Goal: Task Accomplishment & Management: Manage account settings

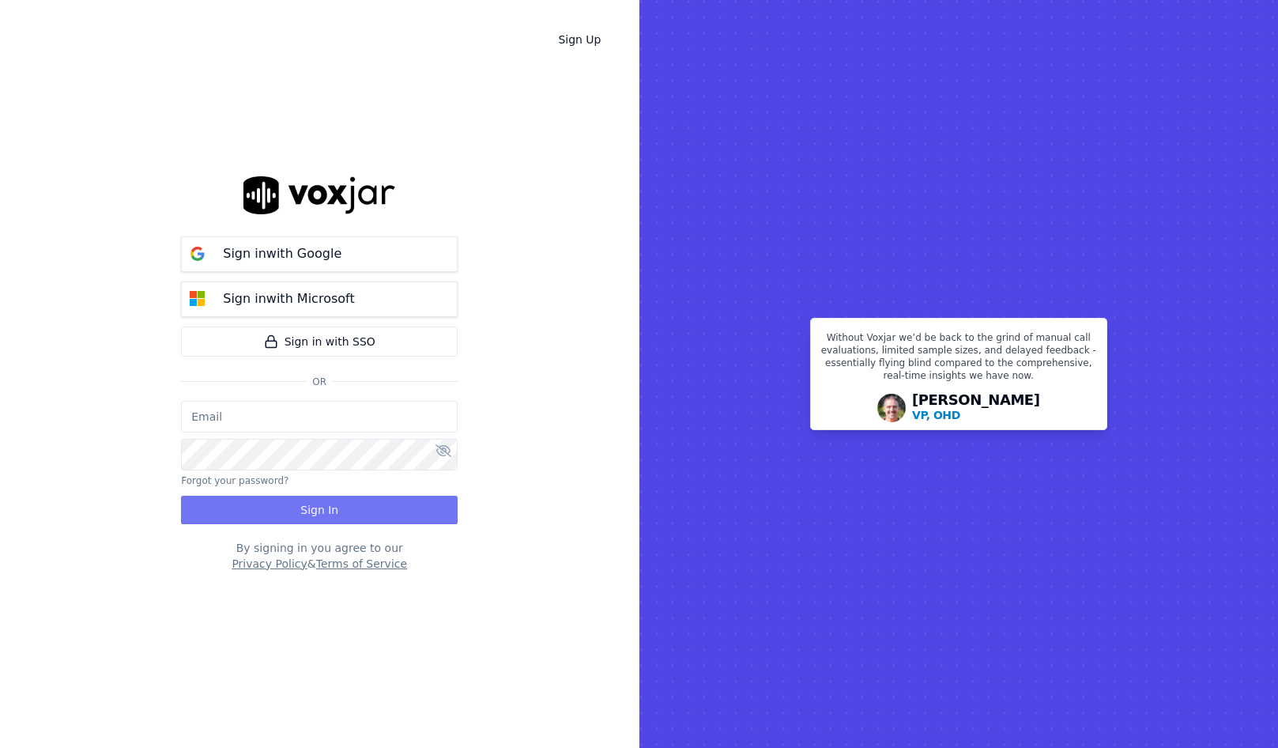
type input "salvarez@asilpc.com"
click at [359, 511] on button "Sign In" at bounding box center [319, 510] width 277 height 28
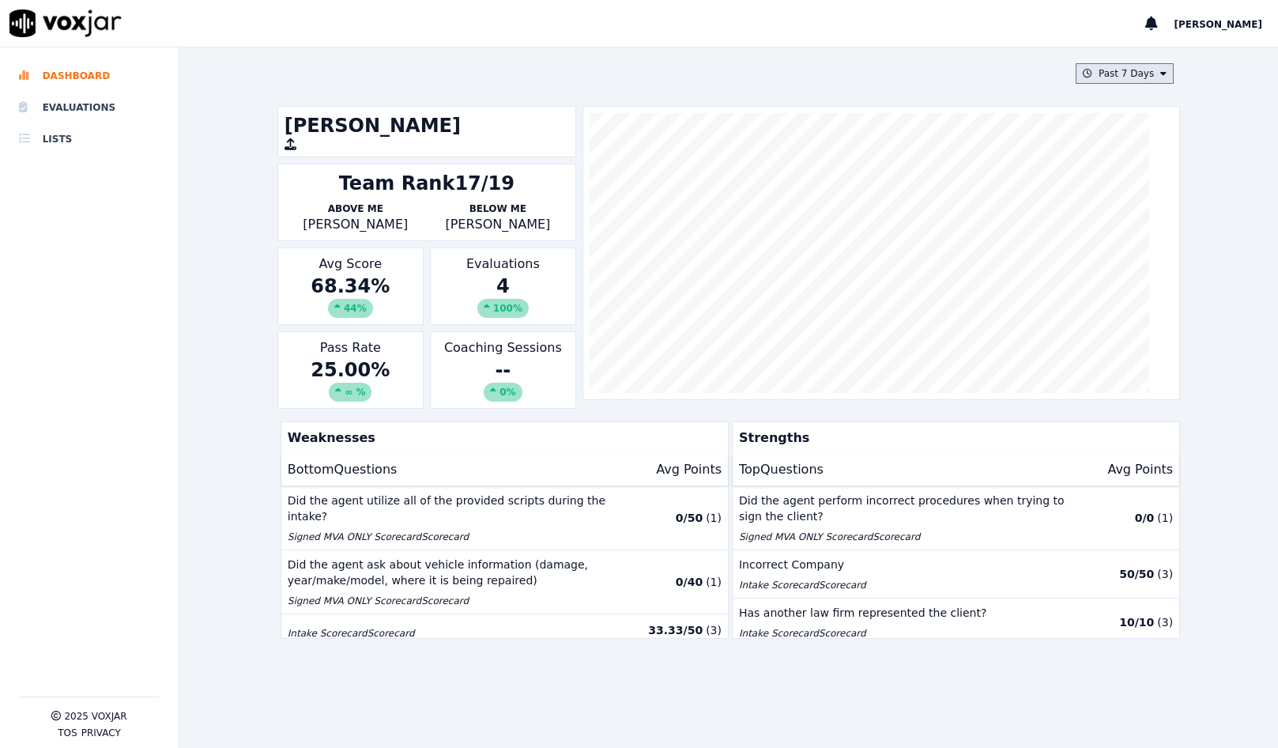
click at [1119, 71] on button "Past 7 Days" at bounding box center [1125, 73] width 98 height 21
click at [85, 105] on li "Evaluations" at bounding box center [89, 108] width 141 height 32
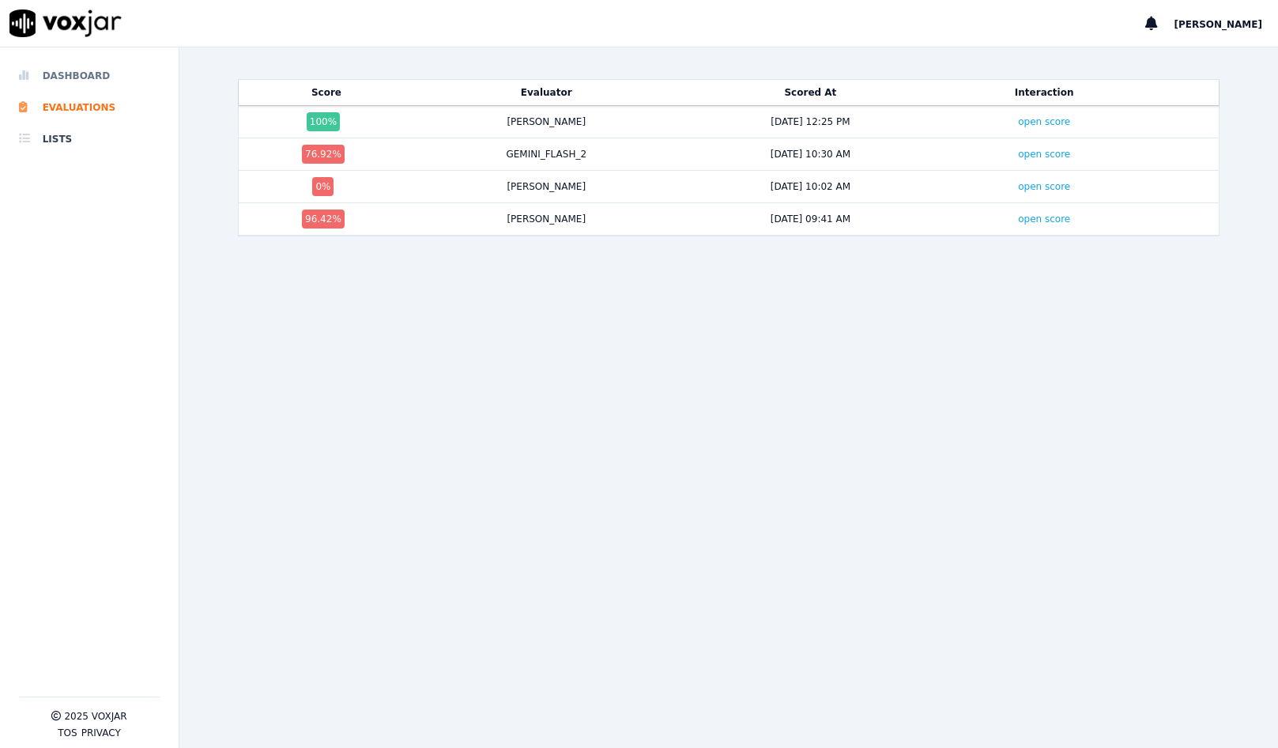
click at [67, 71] on li "Dashboard" at bounding box center [89, 76] width 141 height 32
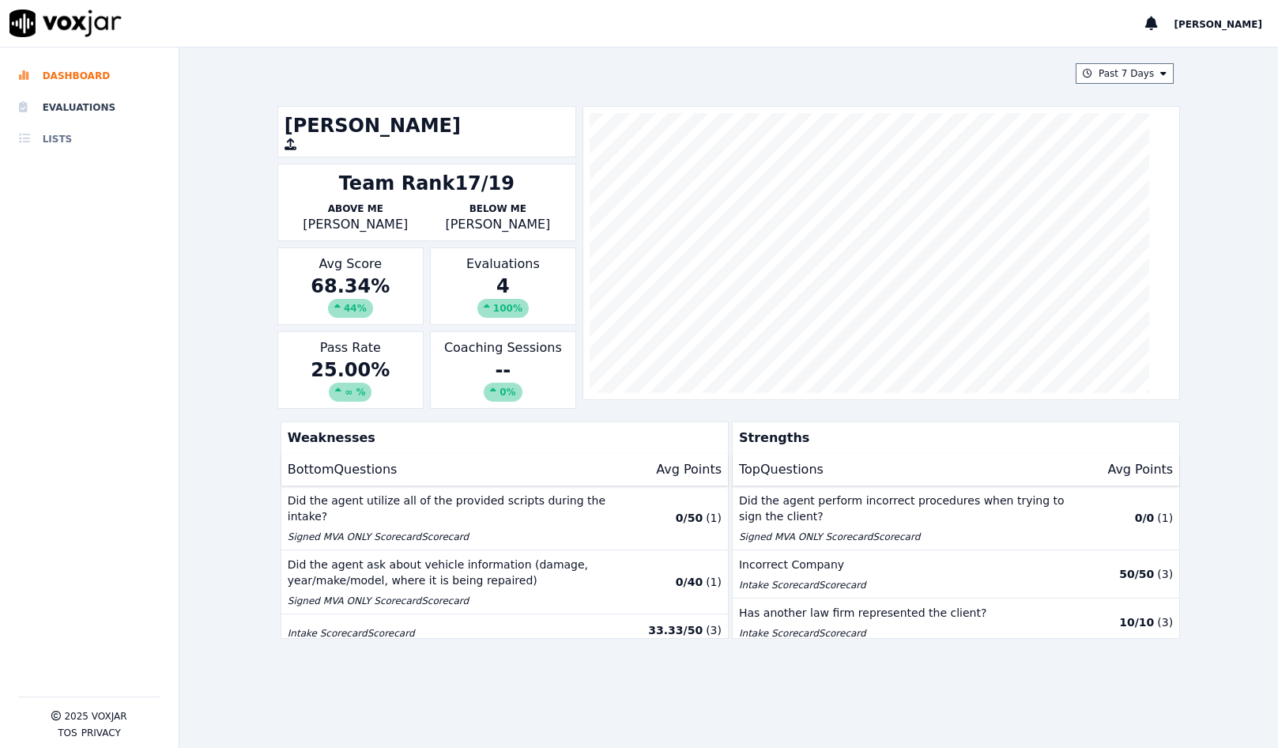
click at [51, 138] on li "Lists" at bounding box center [89, 139] width 141 height 32
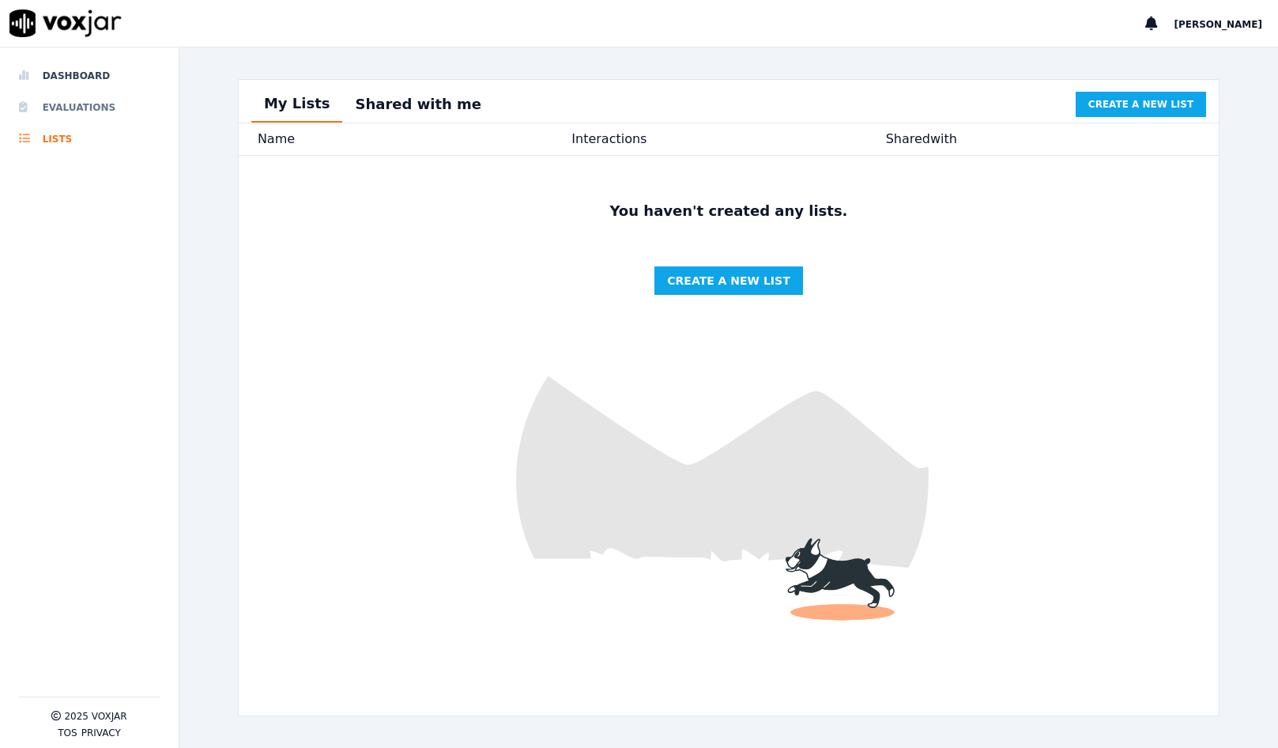
drag, startPoint x: 89, startPoint y: 114, endPoint x: 98, endPoint y: 112, distance: 9.6
click at [89, 112] on li "Evaluations" at bounding box center [89, 108] width 141 height 32
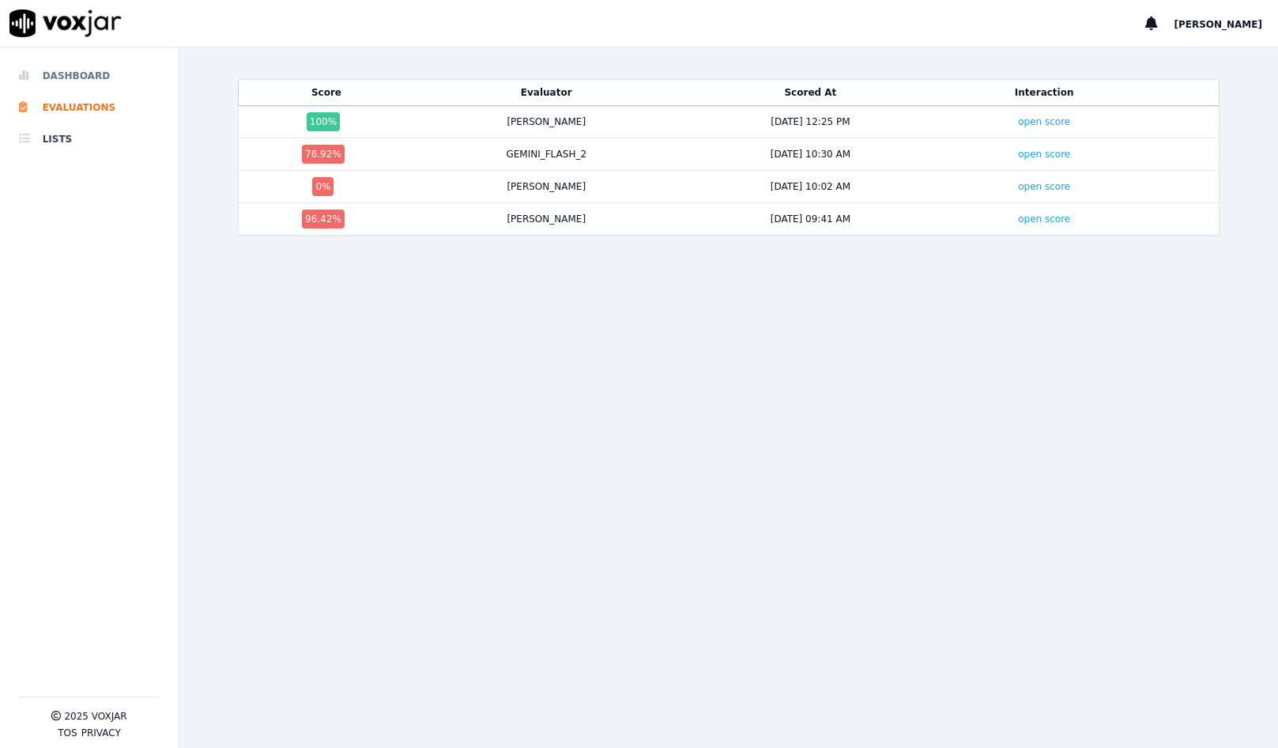
click at [71, 78] on li "Dashboard" at bounding box center [89, 76] width 141 height 32
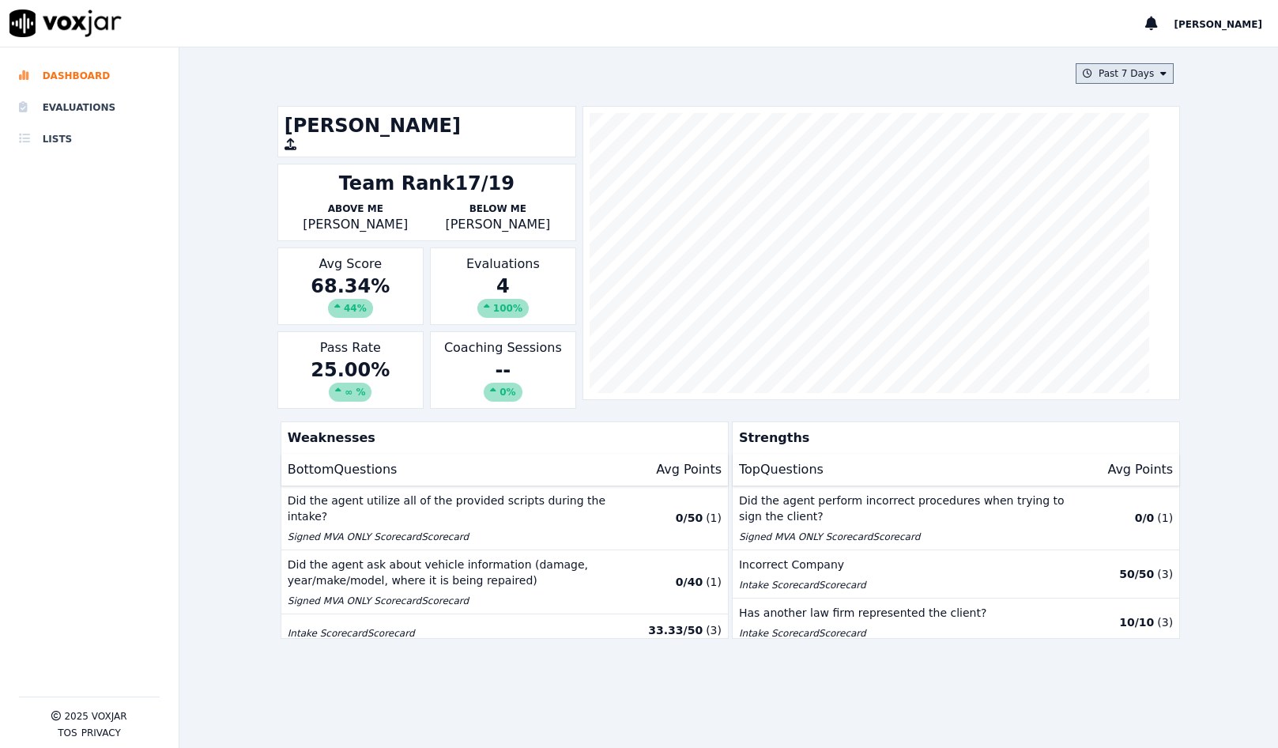
click at [1082, 81] on button "Past 7 Days" at bounding box center [1125, 73] width 98 height 21
click at [1101, 105] on div "Custom" at bounding box center [1119, 102] width 36 height 13
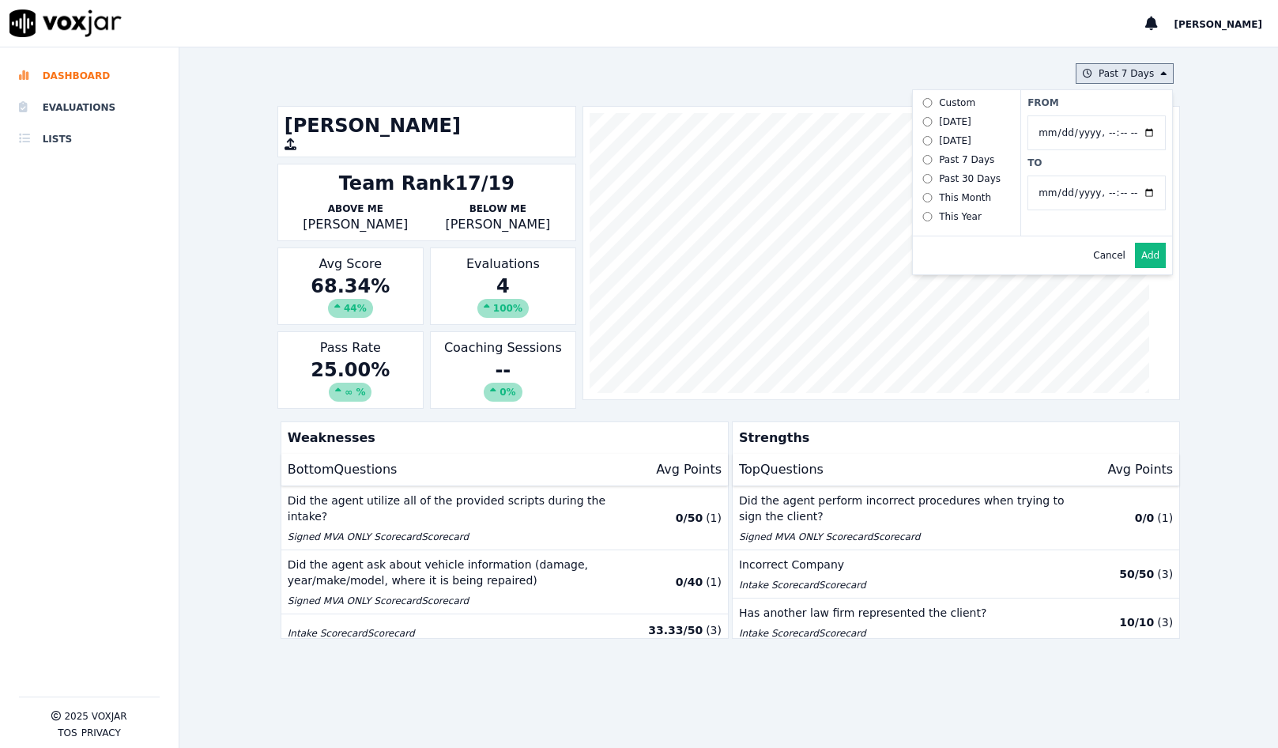
click at [1114, 138] on input "From" at bounding box center [1096, 132] width 138 height 35
type input "[DATE]T00:00"
click at [1115, 136] on input "From" at bounding box center [1096, 132] width 138 height 35
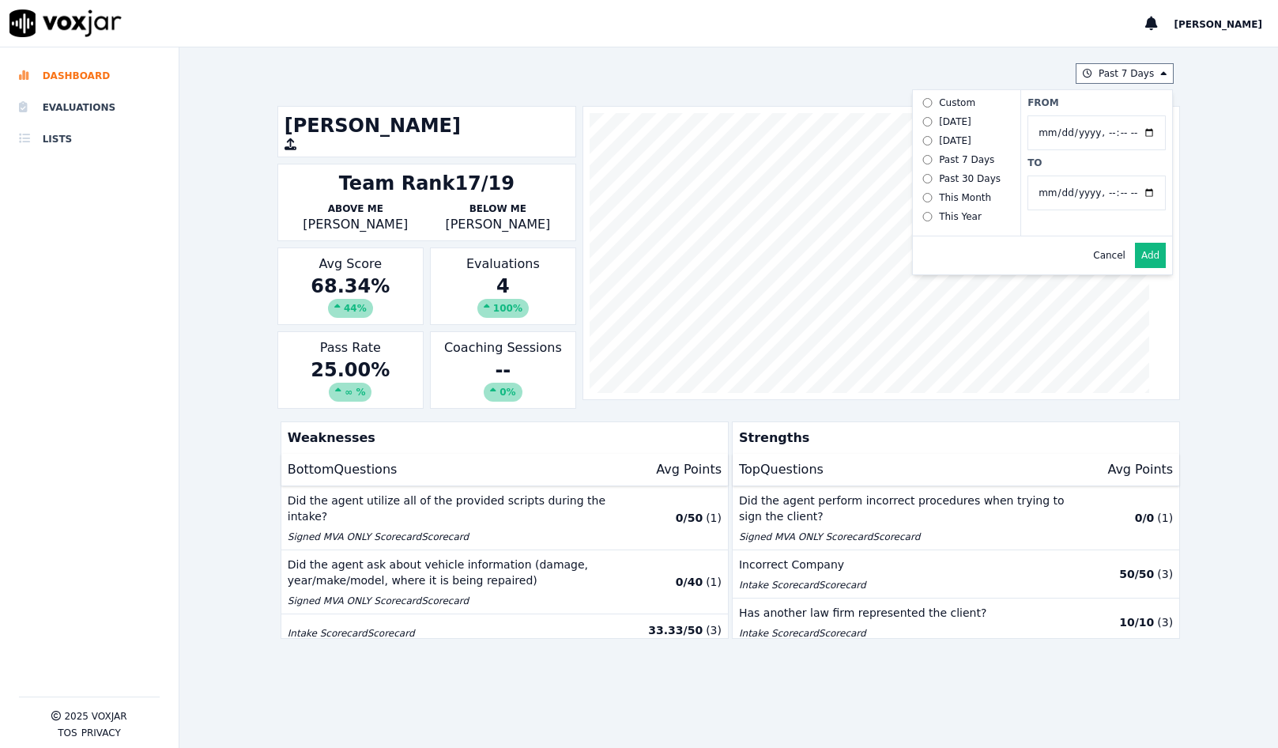
click at [1155, 138] on div "Past 7 Days Custom [DATE] [DATE] Past 7 Days Past 30 Days This Month This Year …" at bounding box center [728, 397] width 1099 height 700
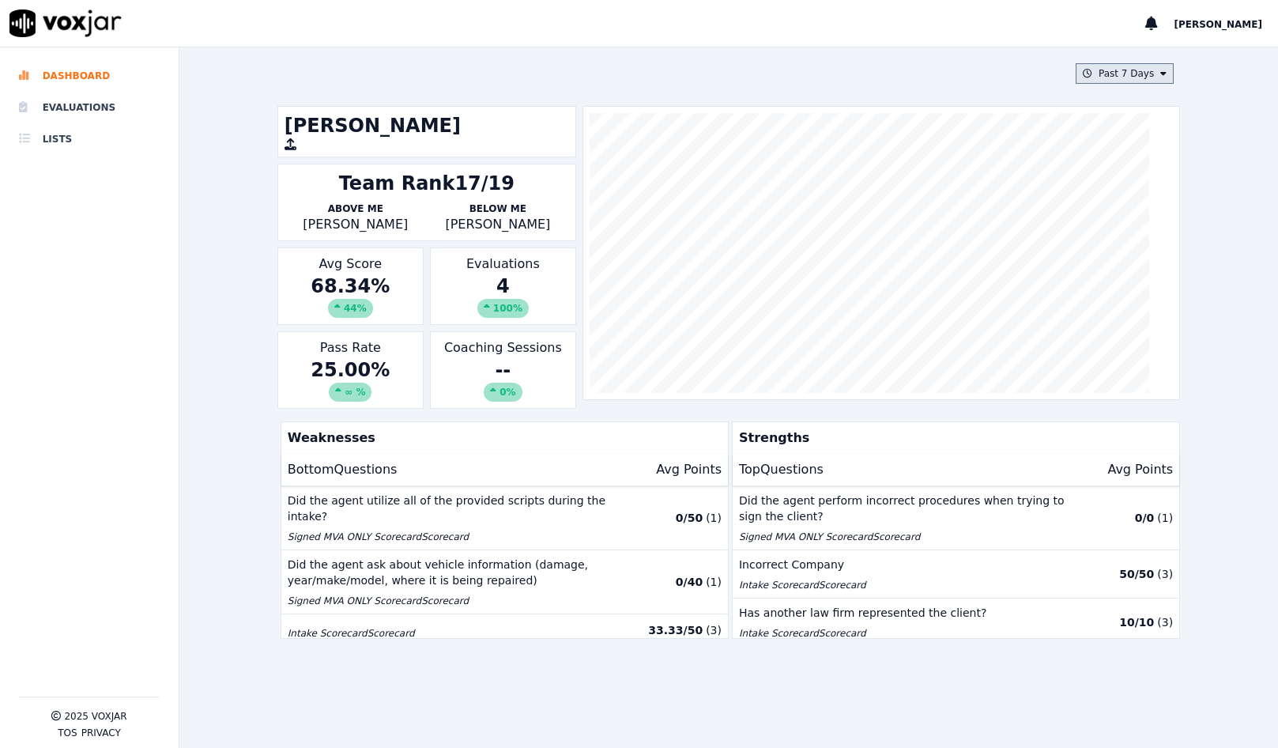
click at [1119, 79] on button "Past 7 Days" at bounding box center [1125, 73] width 98 height 21
click at [1101, 104] on div "Custom" at bounding box center [1119, 102] width 36 height 13
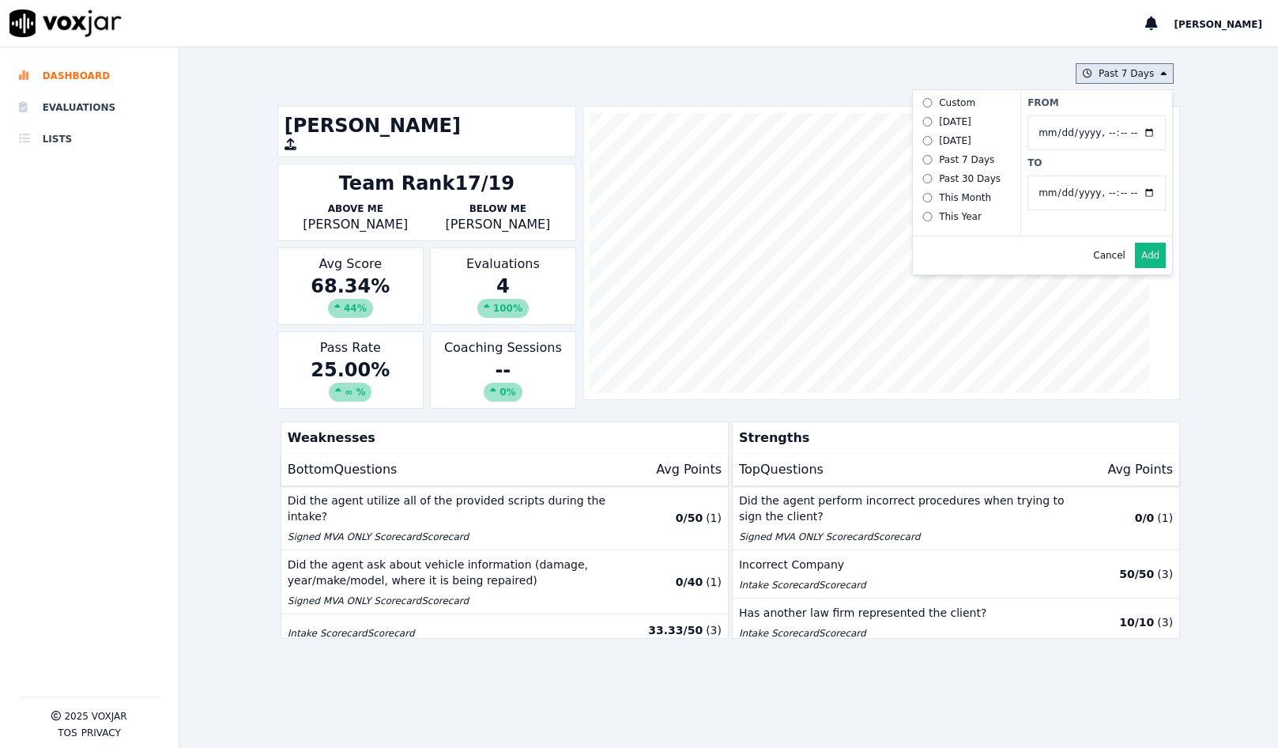
click at [1084, 124] on input "From" at bounding box center [1096, 132] width 138 height 35
click at [1121, 136] on input "From" at bounding box center [1096, 132] width 138 height 35
type input "[DATE]T00:00"
click at [1113, 138] on input "From" at bounding box center [1096, 132] width 138 height 35
click at [1138, 169] on div "From To" at bounding box center [1096, 162] width 152 height 145
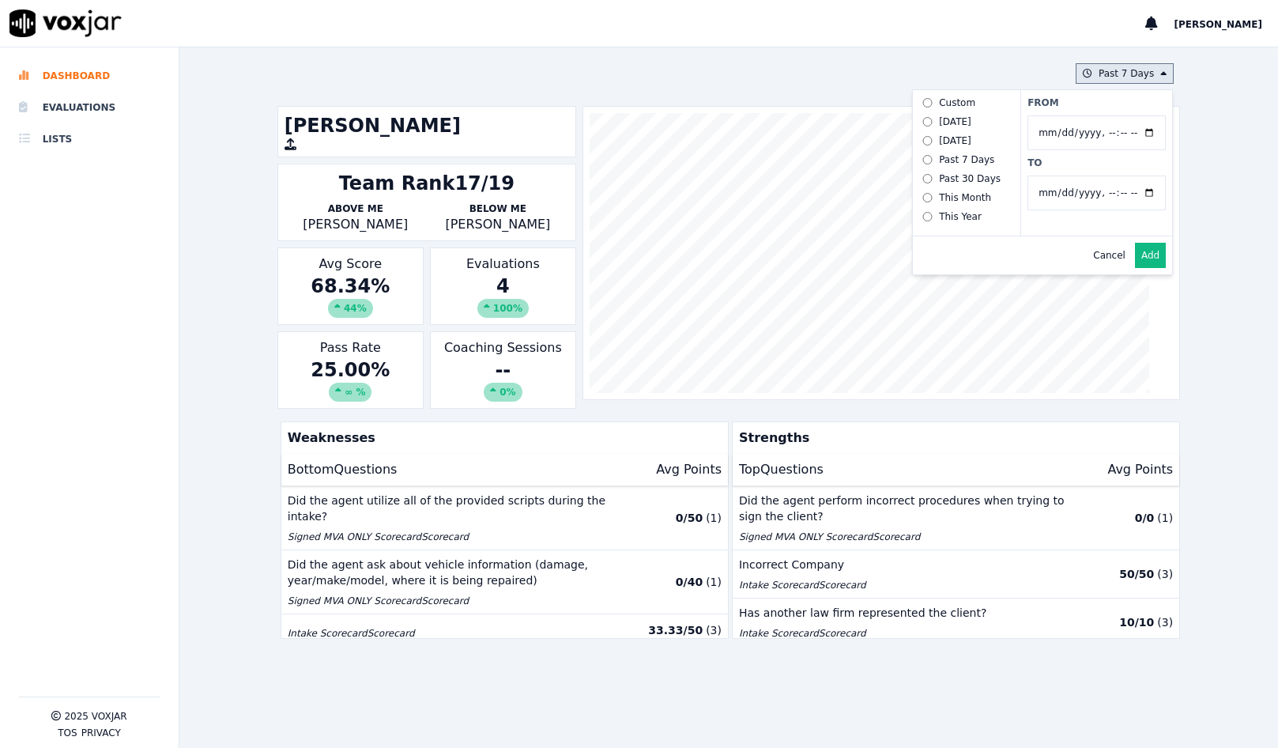
click at [1114, 192] on input "To" at bounding box center [1096, 192] width 138 height 35
click at [1141, 276] on div at bounding box center [880, 253] width 597 height 294
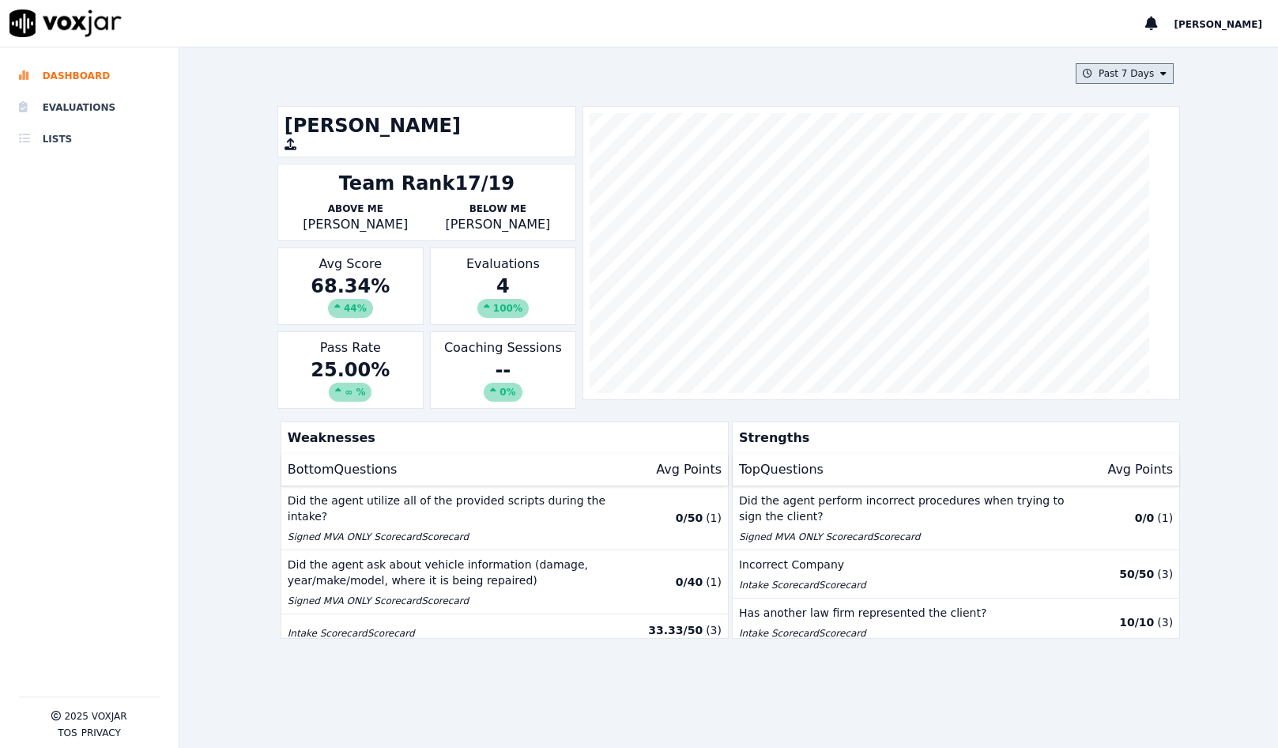
click at [1121, 78] on button "Past 7 Days" at bounding box center [1125, 73] width 98 height 21
click at [1101, 172] on div "Past 30 Days" at bounding box center [1132, 178] width 62 height 13
click at [1135, 268] on button "Add" at bounding box center [1150, 255] width 31 height 25
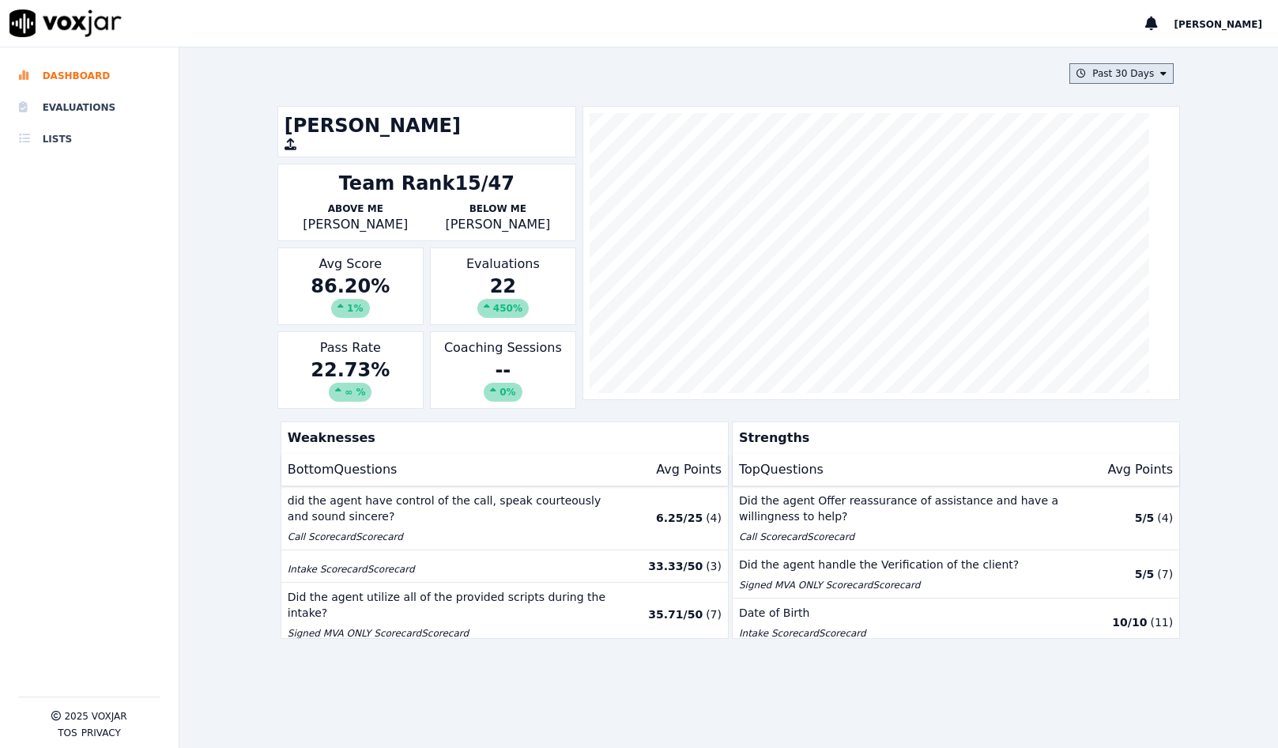
click at [1115, 72] on button "Past 30 Days" at bounding box center [1121, 73] width 104 height 21
click at [1101, 145] on div "[DATE]" at bounding box center [1117, 140] width 32 height 13
click at [1135, 268] on button "Add" at bounding box center [1150, 255] width 31 height 25
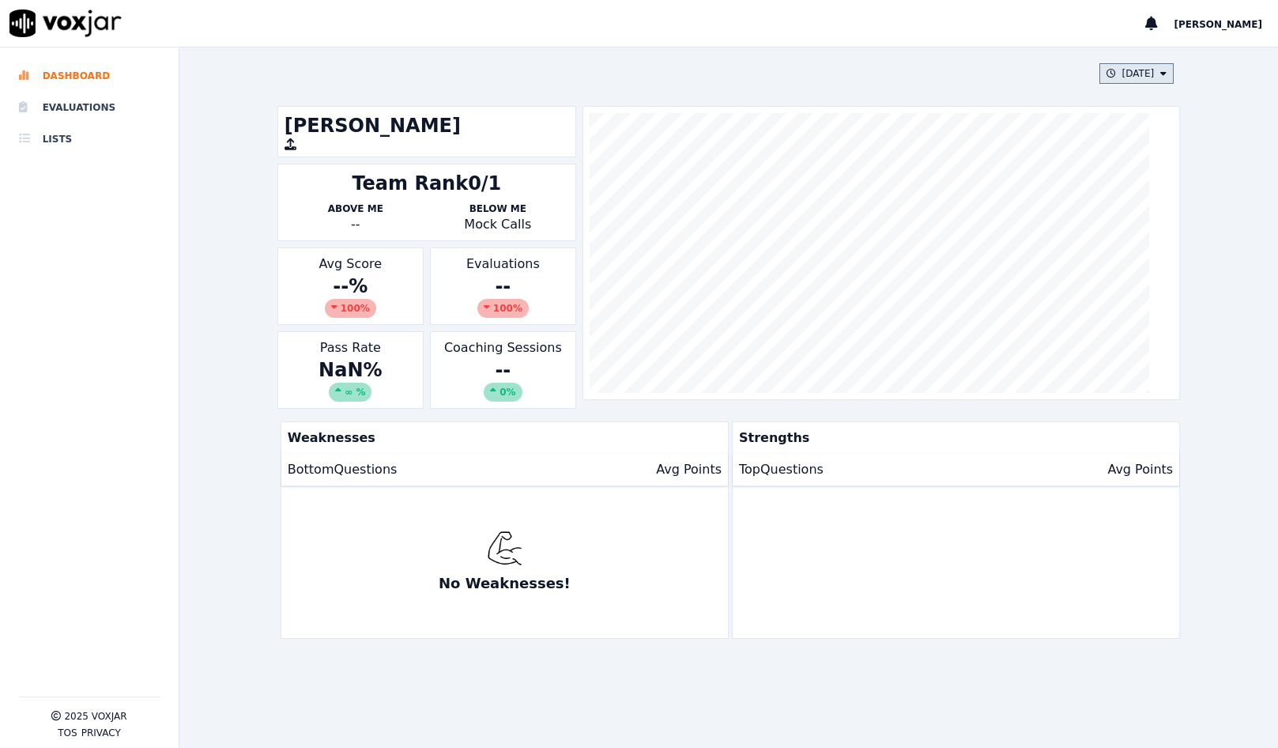
click at [1117, 76] on button "[DATE]" at bounding box center [1136, 73] width 75 height 21
click at [1101, 213] on div "This Year" at bounding box center [1122, 216] width 43 height 13
click at [1135, 268] on button "Add" at bounding box center [1150, 255] width 31 height 25
